Goal: Information Seeking & Learning: Learn about a topic

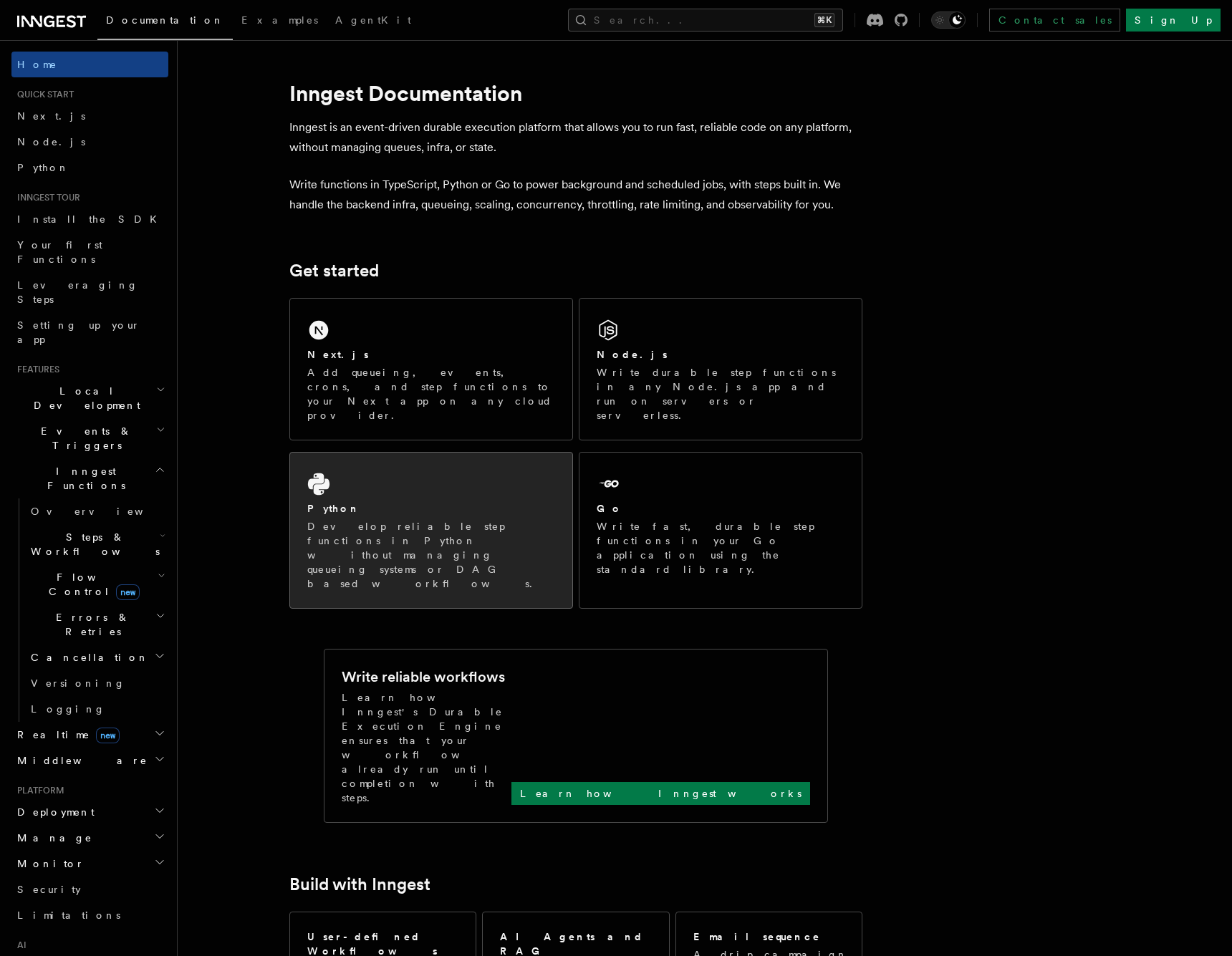
click at [333, 502] on h2 "Python" at bounding box center [333, 509] width 53 height 14
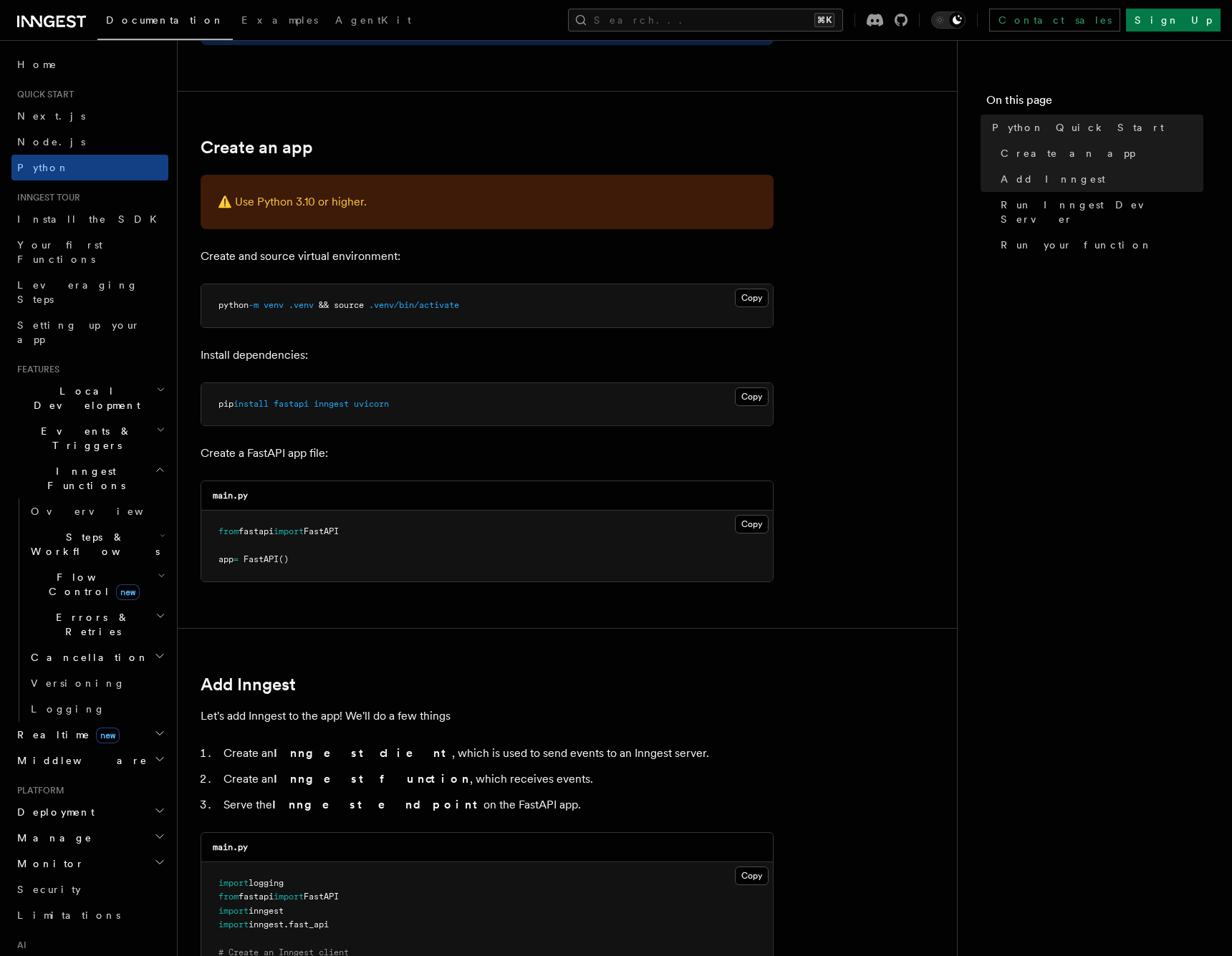
scroll to position [296, 0]
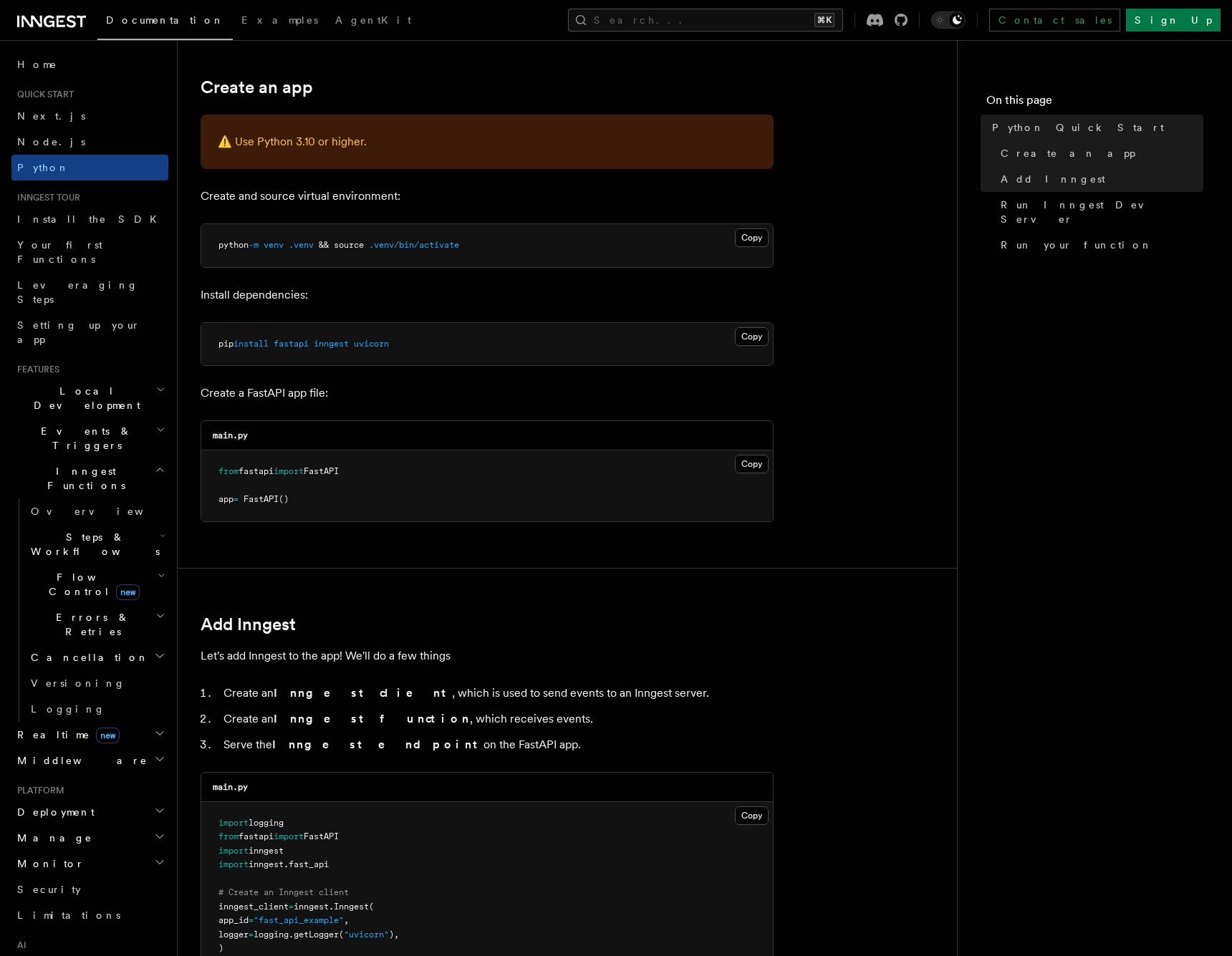
click at [373, 345] on span "uvicorn" at bounding box center [371, 344] width 35 height 10
copy span "uvicorn"
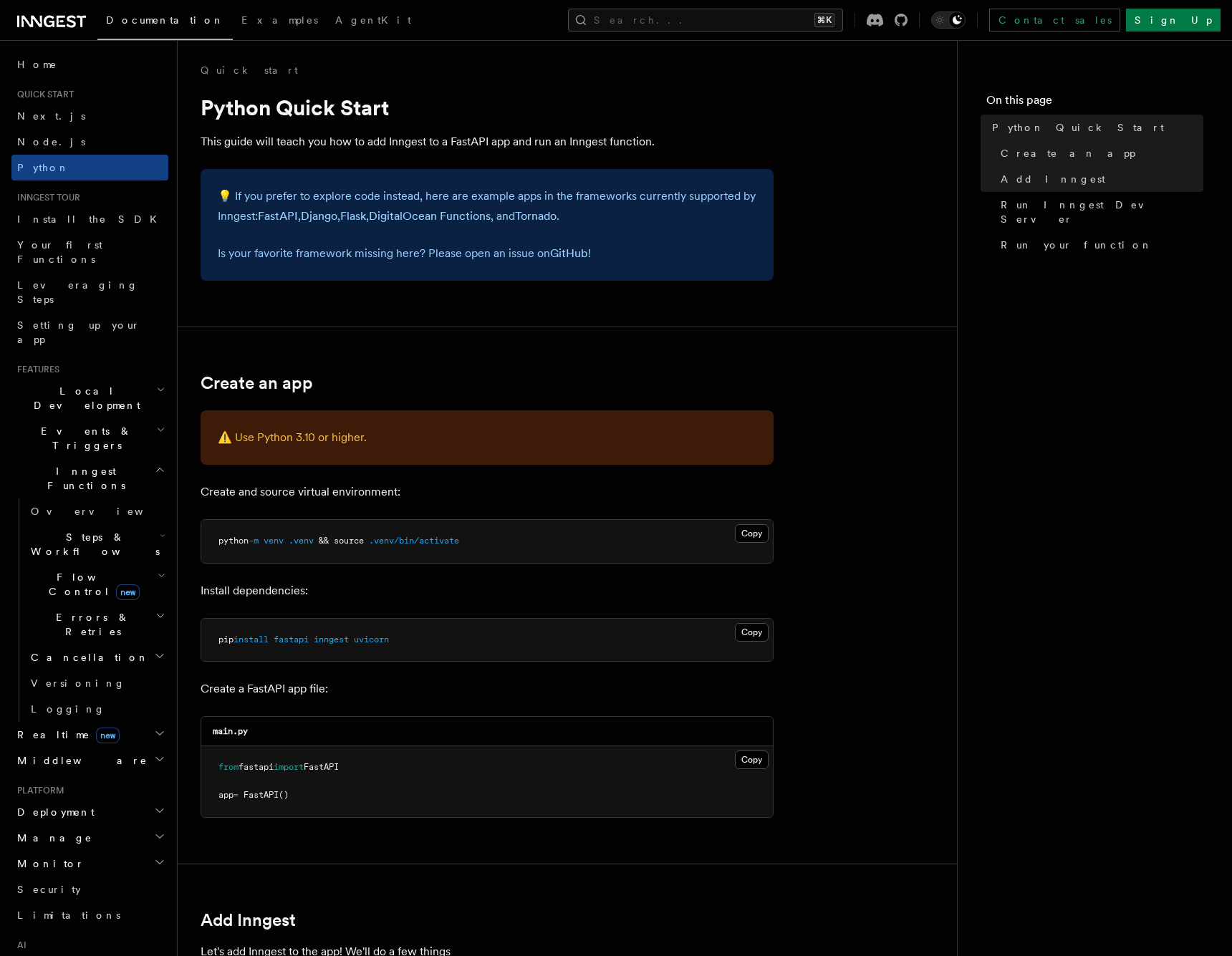
scroll to position [-1, 0]
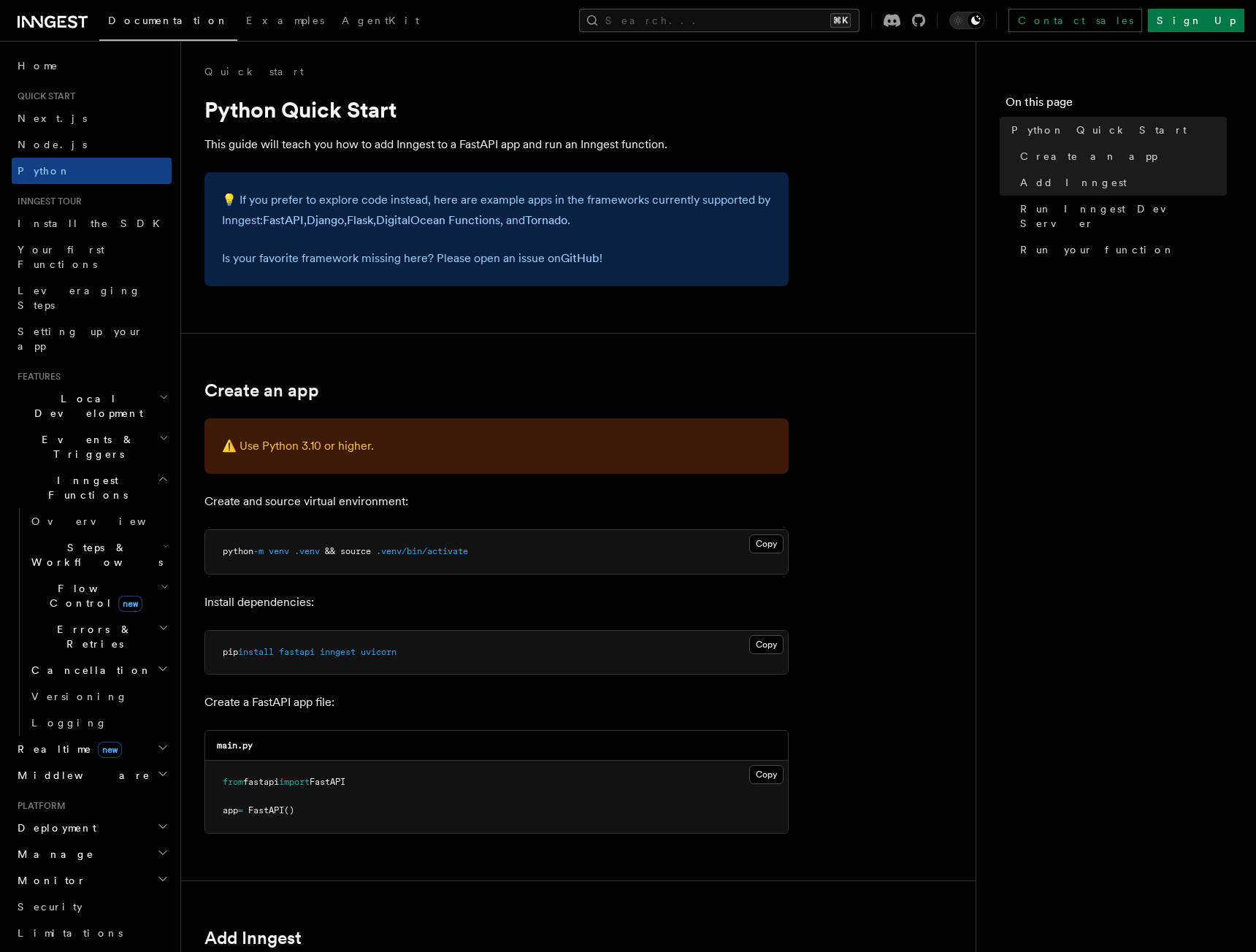
scroll to position [1530, 0]
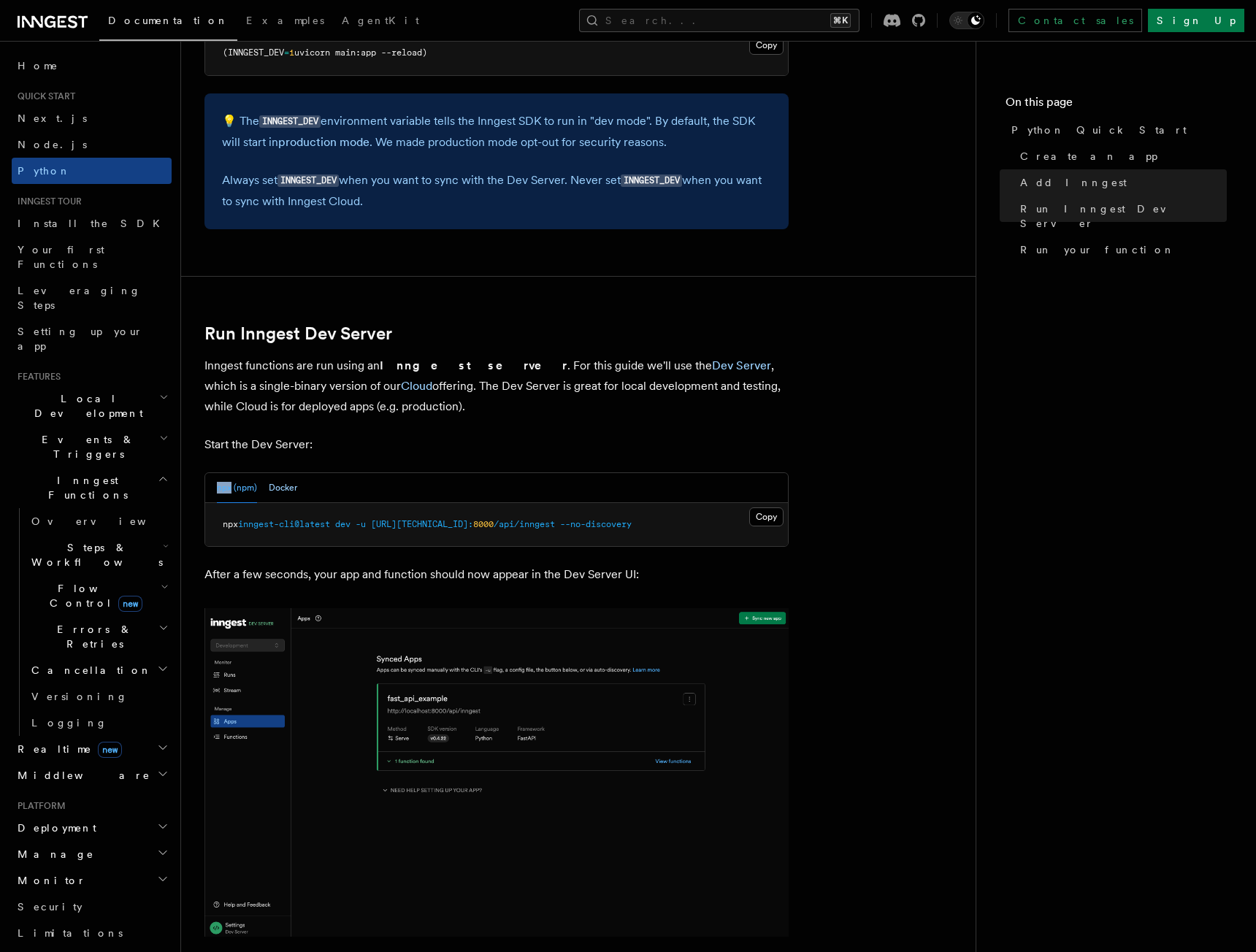
click at [289, 473] on button "Docker" at bounding box center [283, 487] width 29 height 30
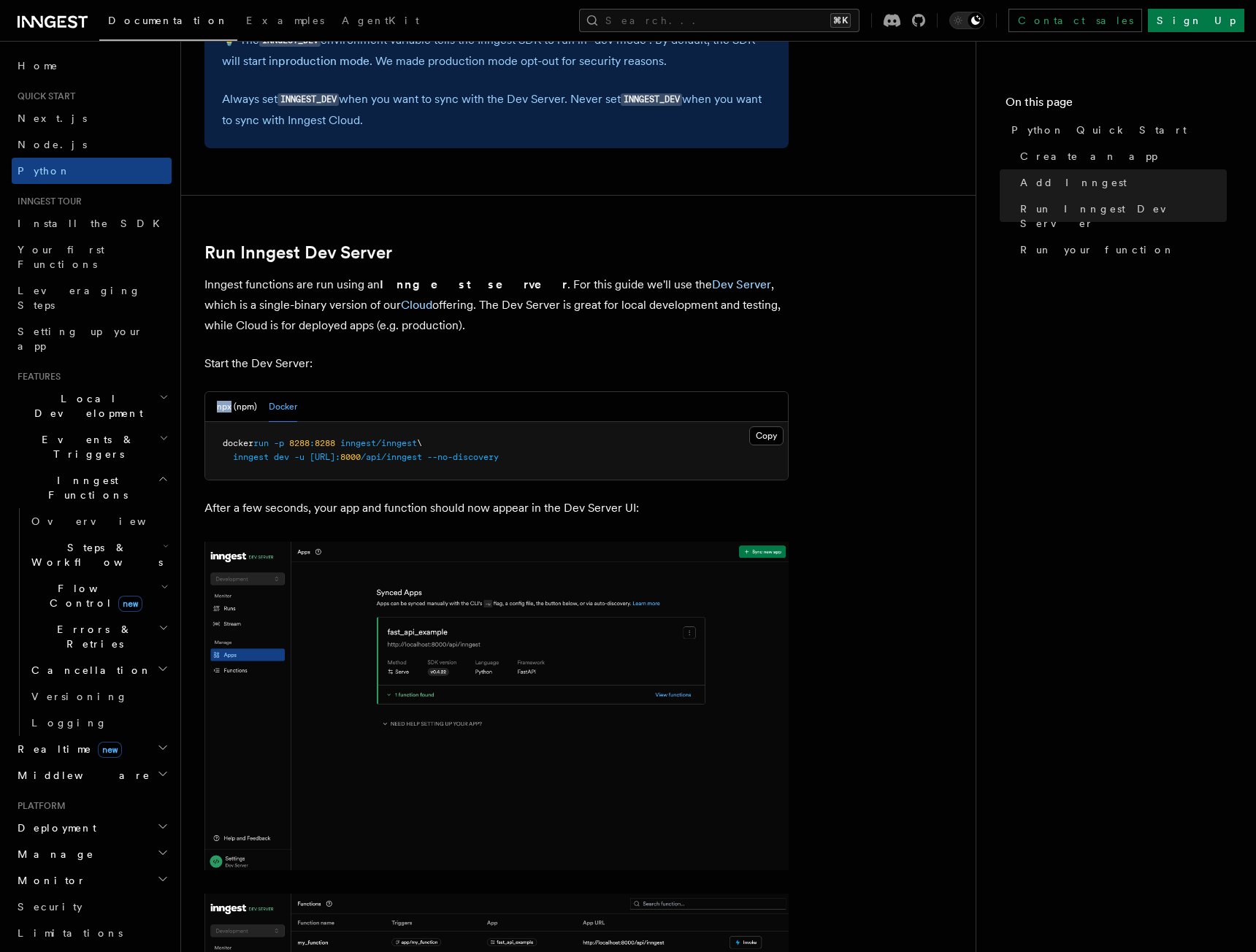
scroll to position [1616, 0]
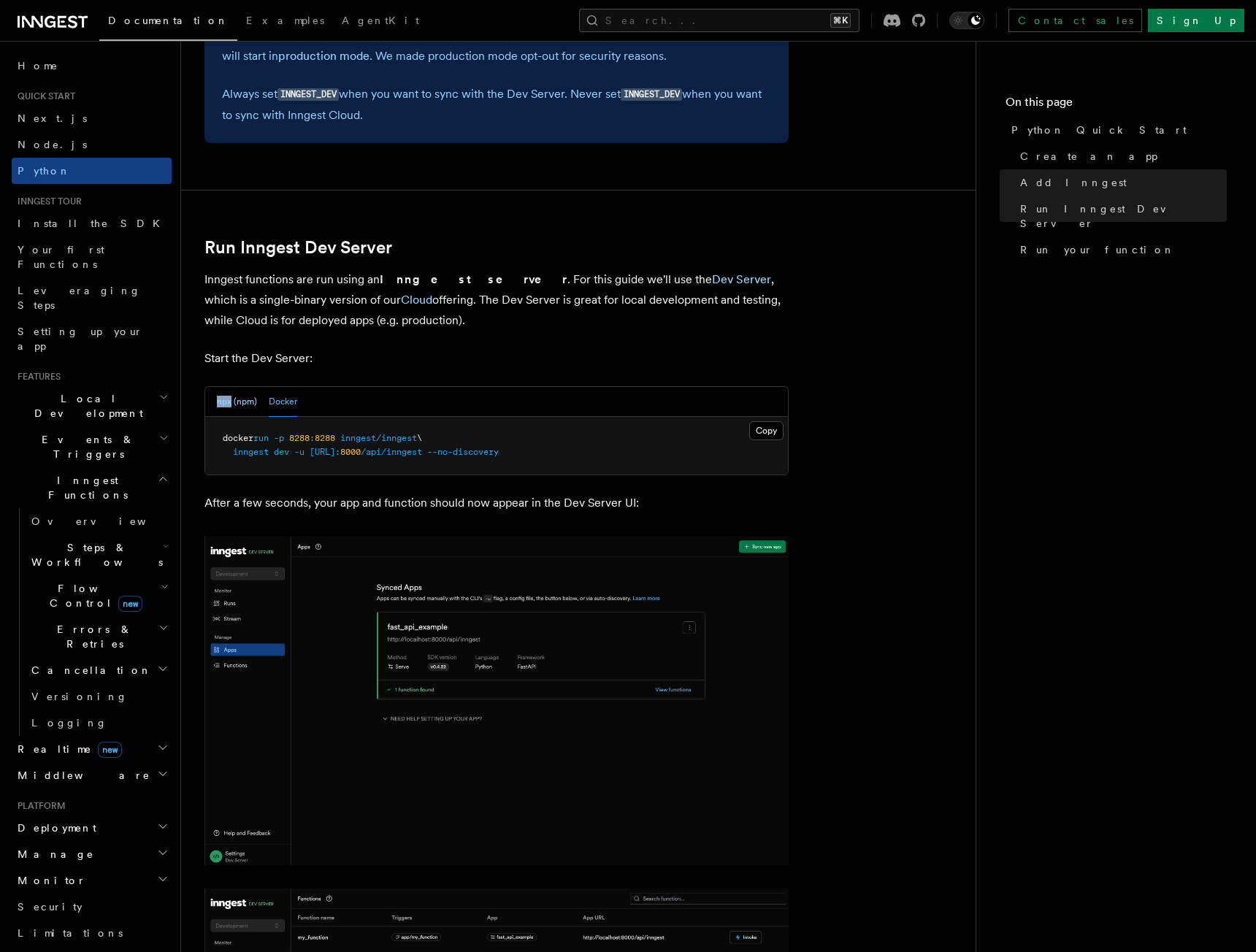
click at [236, 393] on button "npx (npm)" at bounding box center [237, 401] width 40 height 30
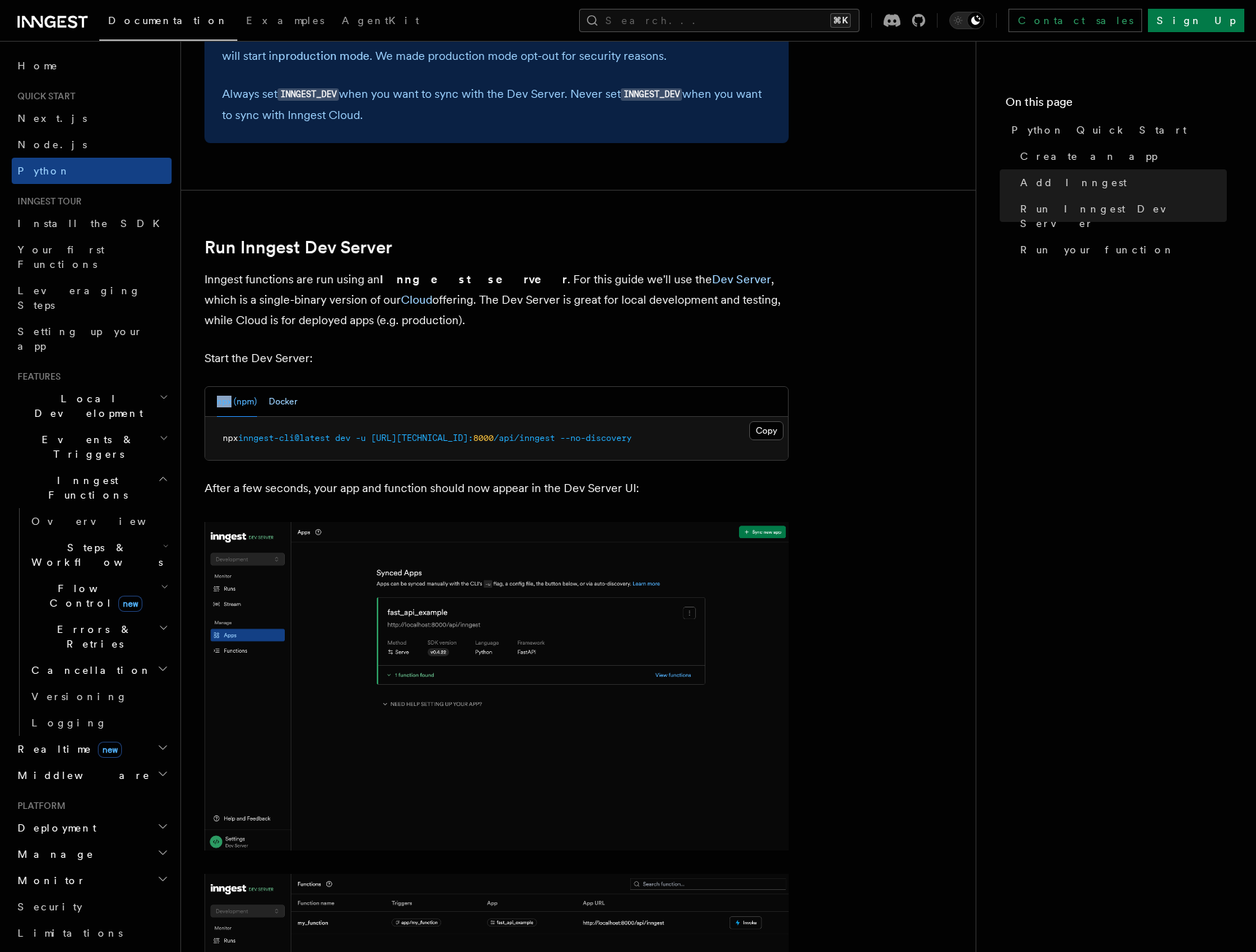
click at [291, 393] on button "Docker" at bounding box center [283, 401] width 29 height 30
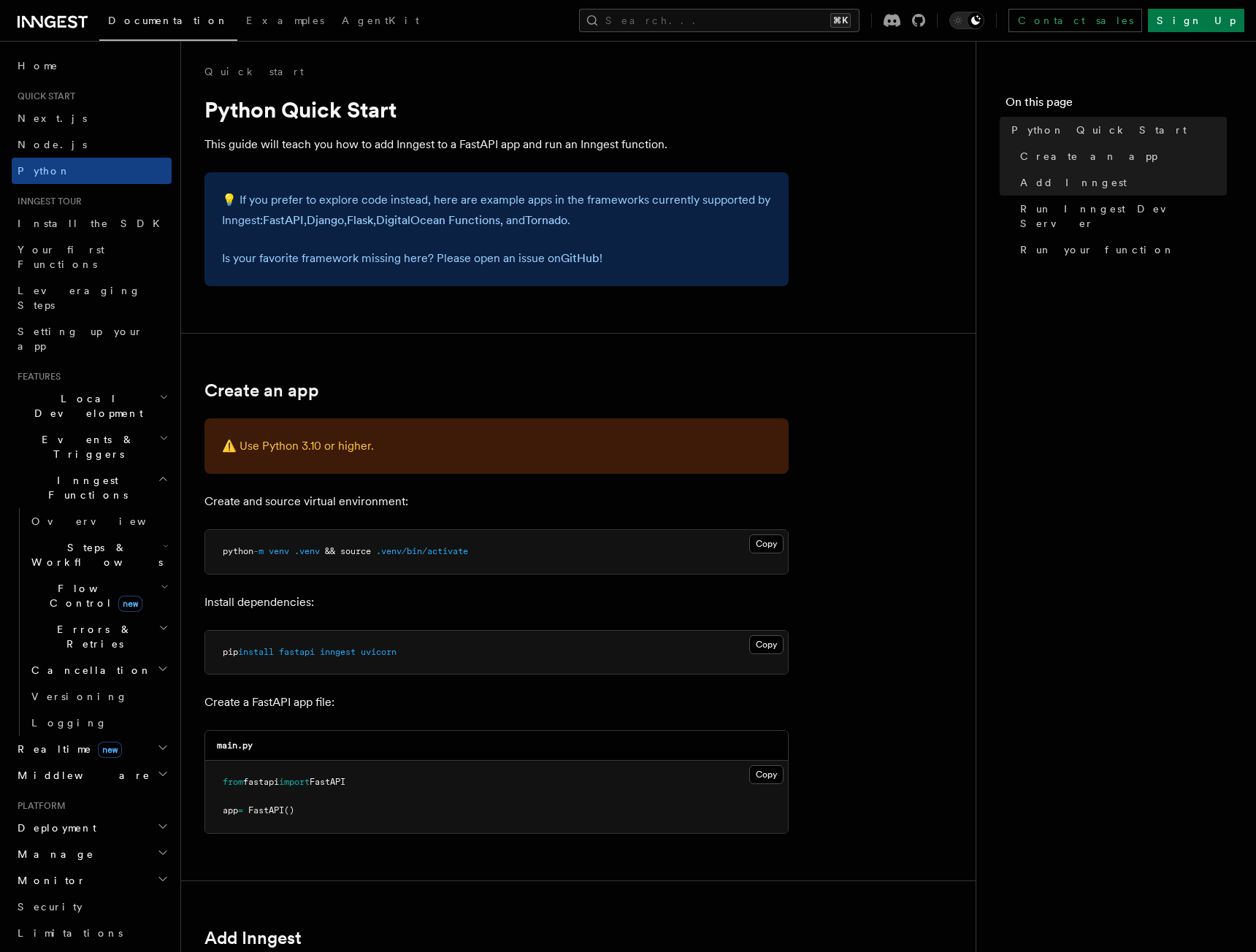
scroll to position [0, 0]
click at [31, 62] on span "Home" at bounding box center [38, 66] width 41 height 14
